Goal: Information Seeking & Learning: Learn about a topic

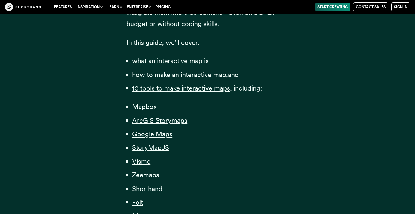
scroll to position [443, 0]
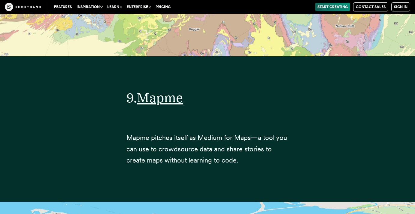
scroll to position [11699, 0]
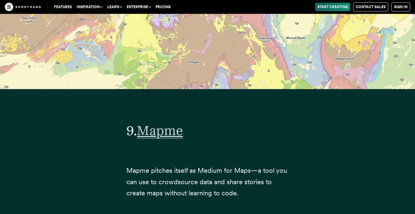
click at [173, 122] on span "Mapme" at bounding box center [160, 130] width 46 height 16
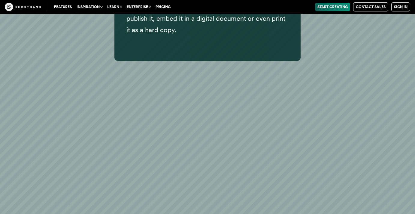
scroll to position [13267, 0]
